Goal: Check status: Check status

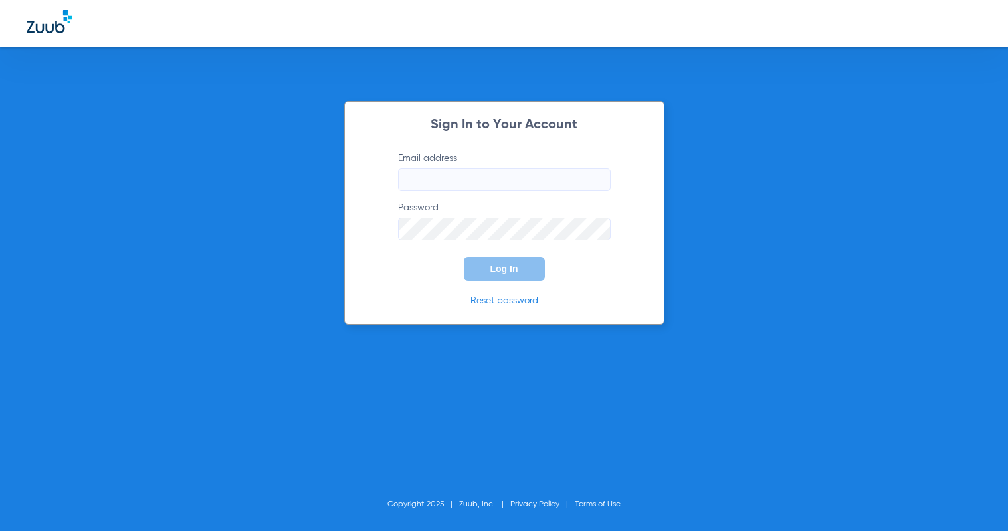
type input "[EMAIL_ADDRESS][DOMAIN_NAME]"
click at [507, 269] on span "Log In" at bounding box center [505, 268] width 28 height 11
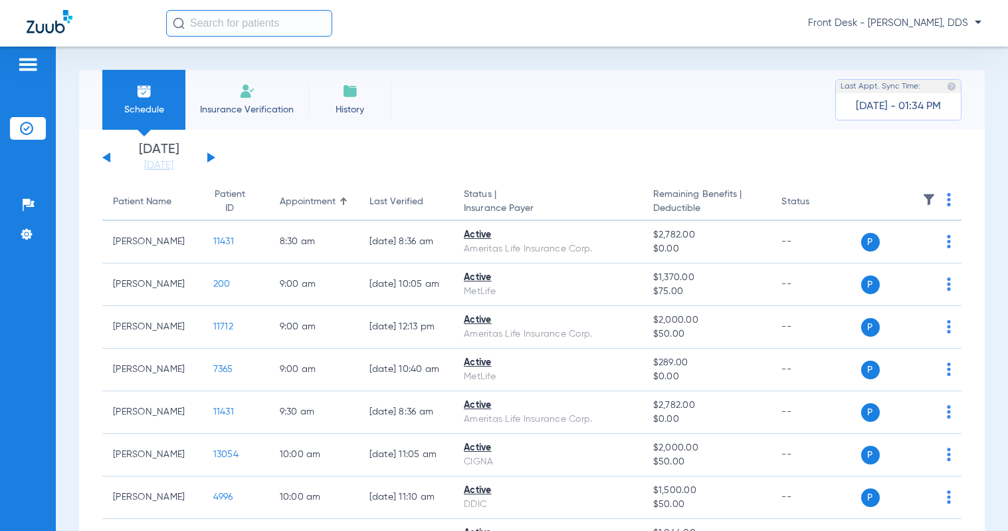
click at [109, 158] on button at bounding box center [106, 157] width 8 height 10
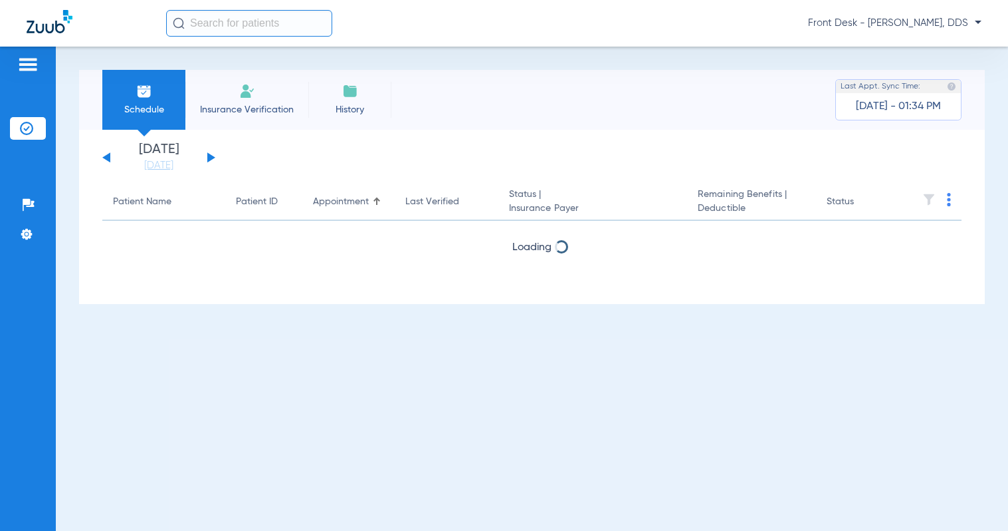
click at [109, 158] on button at bounding box center [106, 157] width 8 height 10
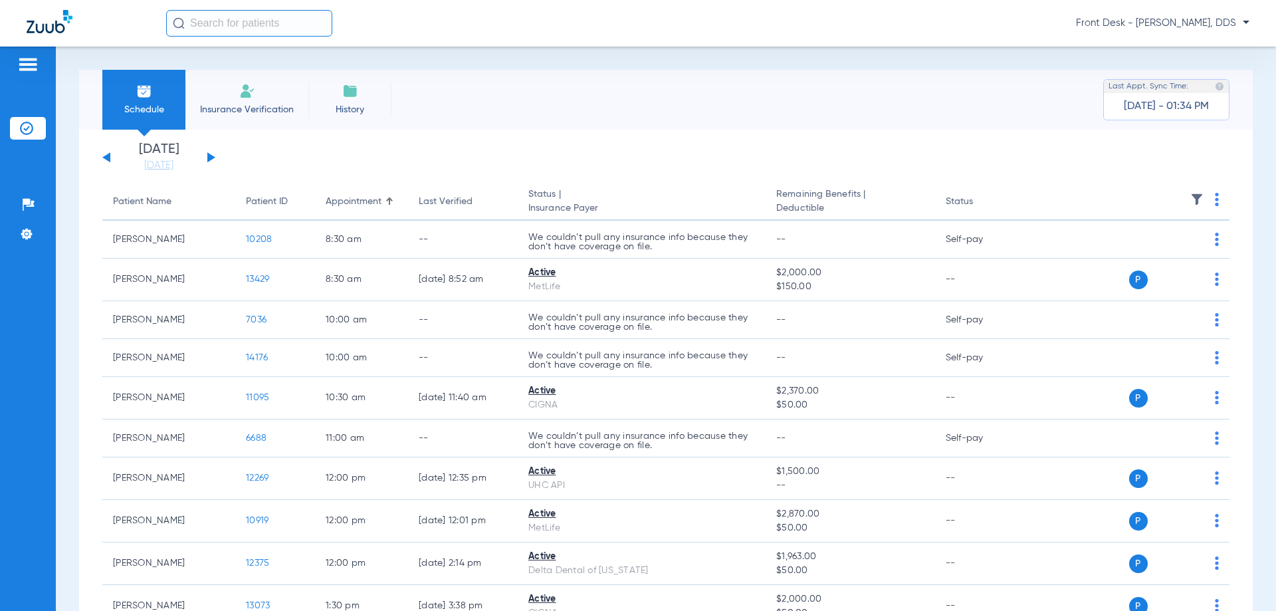
click at [210, 158] on button at bounding box center [211, 157] width 8 height 10
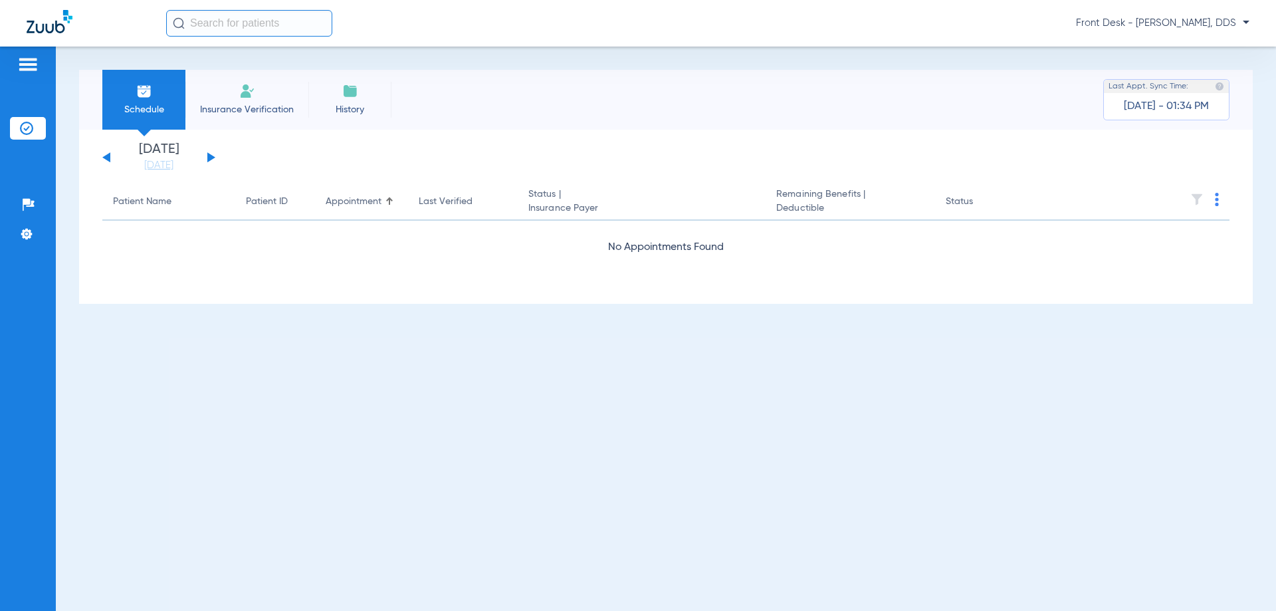
click at [210, 158] on button at bounding box center [211, 157] width 8 height 10
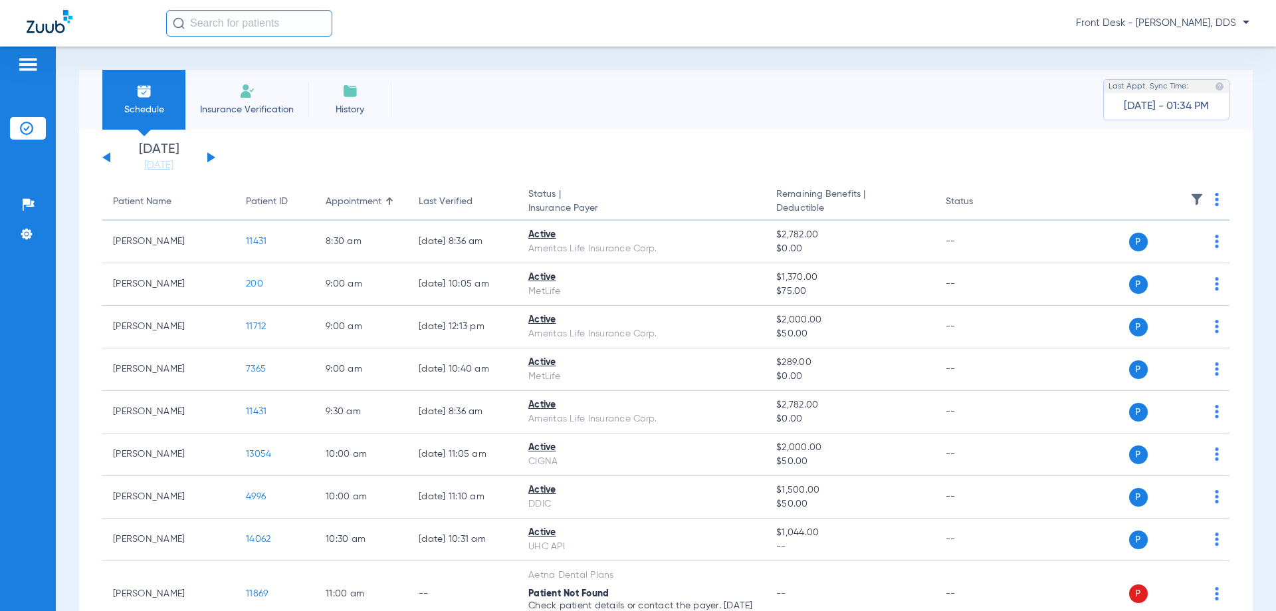
click at [102, 153] on div "[DATE] [DATE] [DATE] [DATE] [DATE] [DATE] [DATE] [DATE] [DATE] [DATE] [DATE] [D…" at bounding box center [158, 157] width 113 height 29
click at [106, 159] on button at bounding box center [106, 157] width 8 height 10
